Goal: Task Accomplishment & Management: Manage account settings

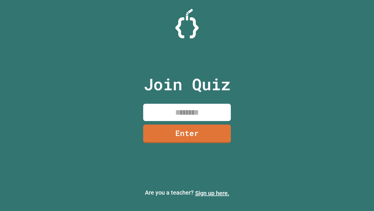
click at [212, 193] on link "Sign up here." at bounding box center [212, 192] width 34 height 7
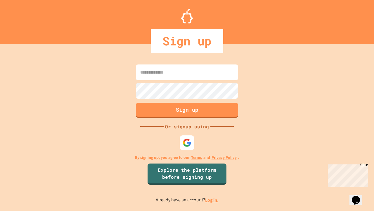
click at [212, 199] on link "Log in." at bounding box center [211, 199] width 13 height 6
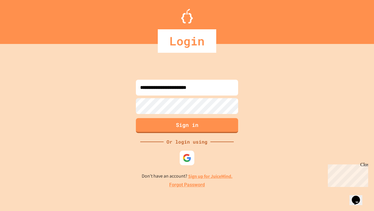
type input "**********"
